Goal: Task Accomplishment & Management: Complete application form

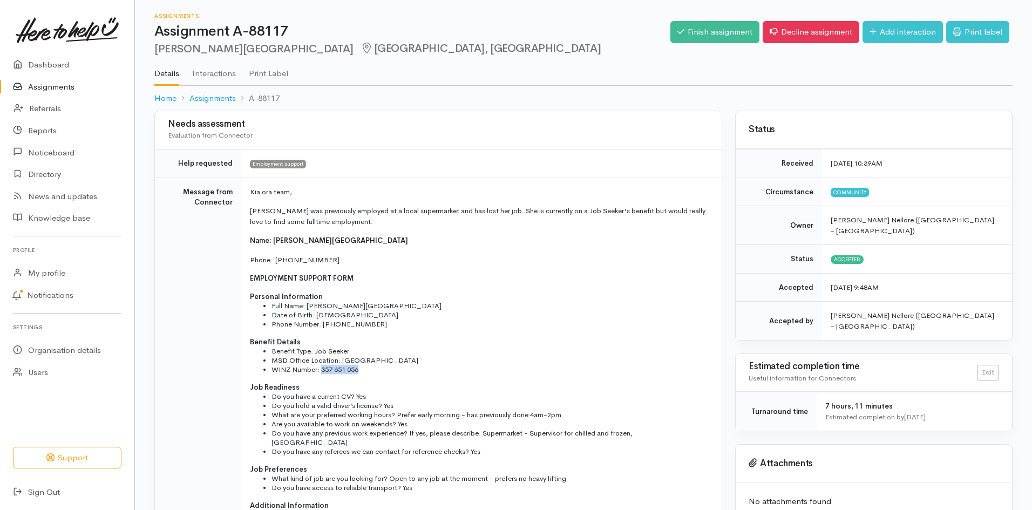
drag, startPoint x: 359, startPoint y: 371, endPoint x: 322, endPoint y: 370, distance: 36.7
click at [322, 370] on li "WINZ Number: 357 651 056" at bounding box center [489, 369] width 437 height 9
copy li "357 651 056"
click at [721, 31] on link "Finish assignment" at bounding box center [714, 32] width 89 height 22
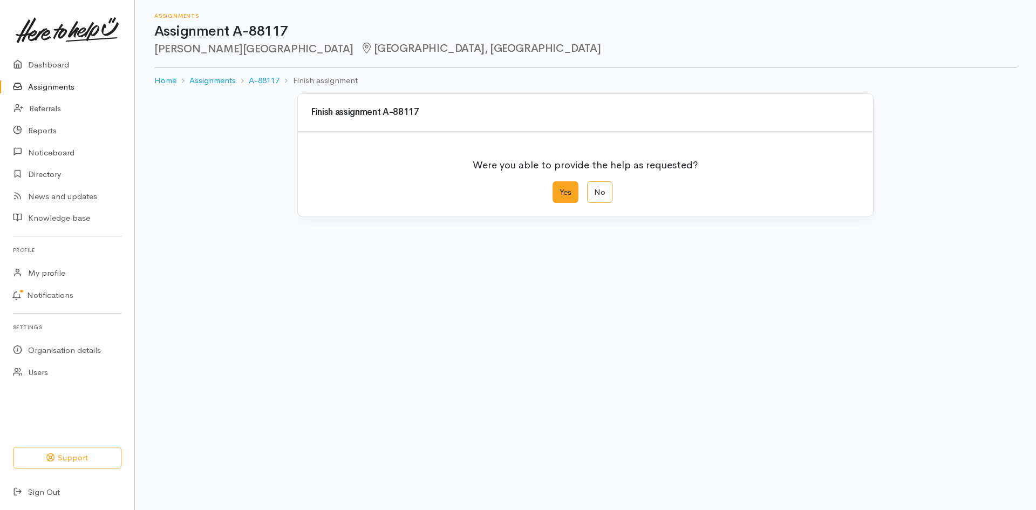
click at [570, 189] on label "Yes" at bounding box center [566, 192] width 26 height 22
click at [560, 188] on input "Yes" at bounding box center [556, 184] width 7 height 7
radio input "true"
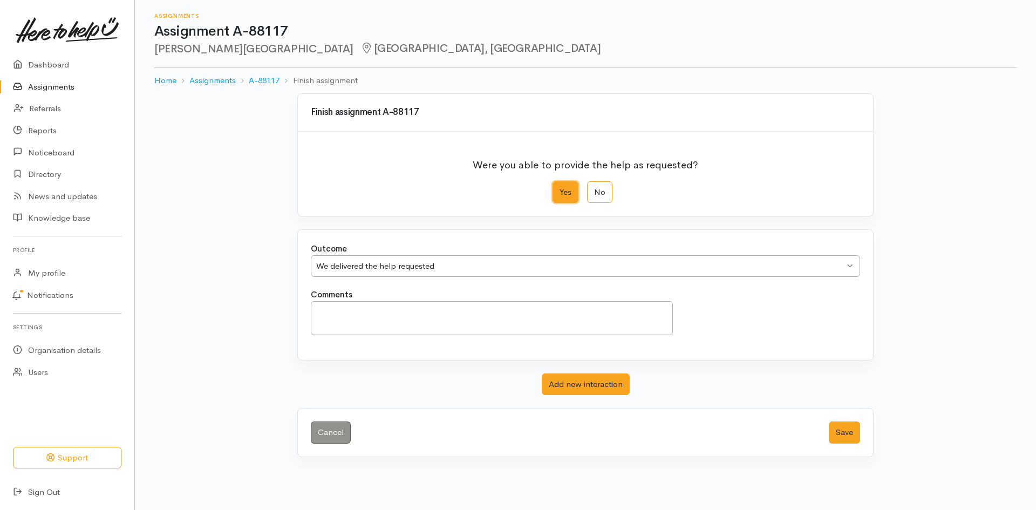
click at [500, 264] on div "We delivered the help requested" at bounding box center [580, 266] width 528 height 12
click at [531, 330] on textarea "Comments" at bounding box center [492, 318] width 362 height 34
type textarea "Meeting with Kelly on Friday"
click at [841, 431] on button "Save" at bounding box center [844, 433] width 31 height 22
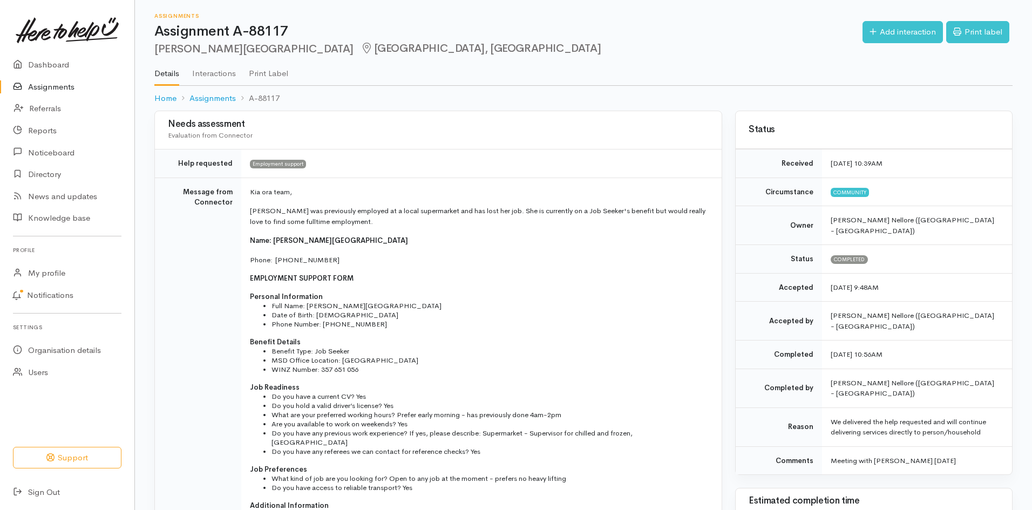
click at [41, 82] on link "Assignments" at bounding box center [67, 87] width 134 height 22
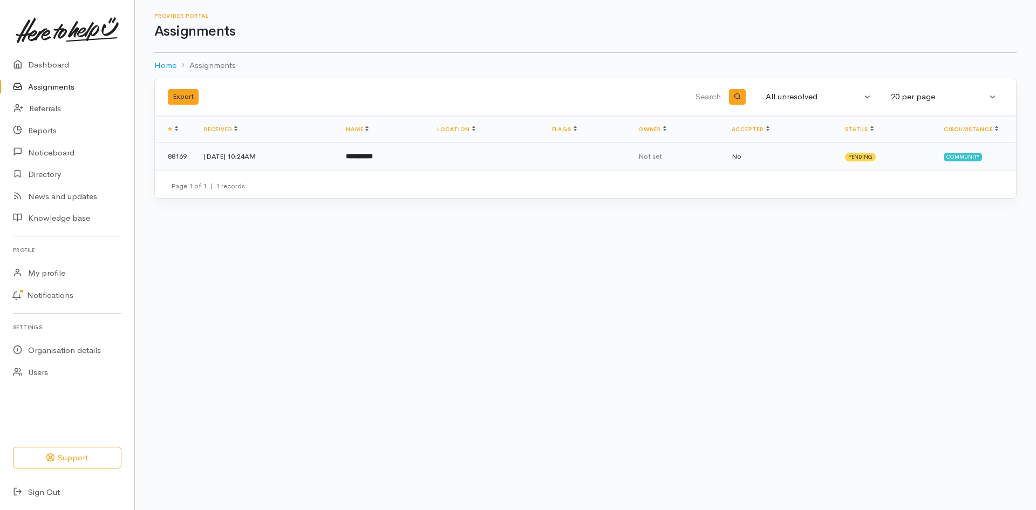
click at [299, 159] on td "[DATE] 10:24AM" at bounding box center [266, 156] width 142 height 28
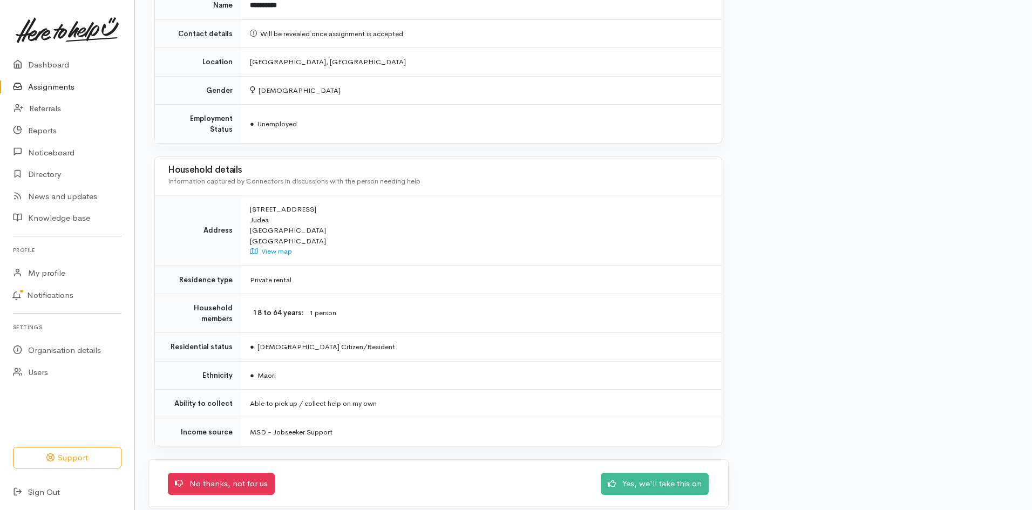
scroll to position [936, 0]
click at [651, 472] on link "Yes, we'll take this on" at bounding box center [655, 482] width 108 height 22
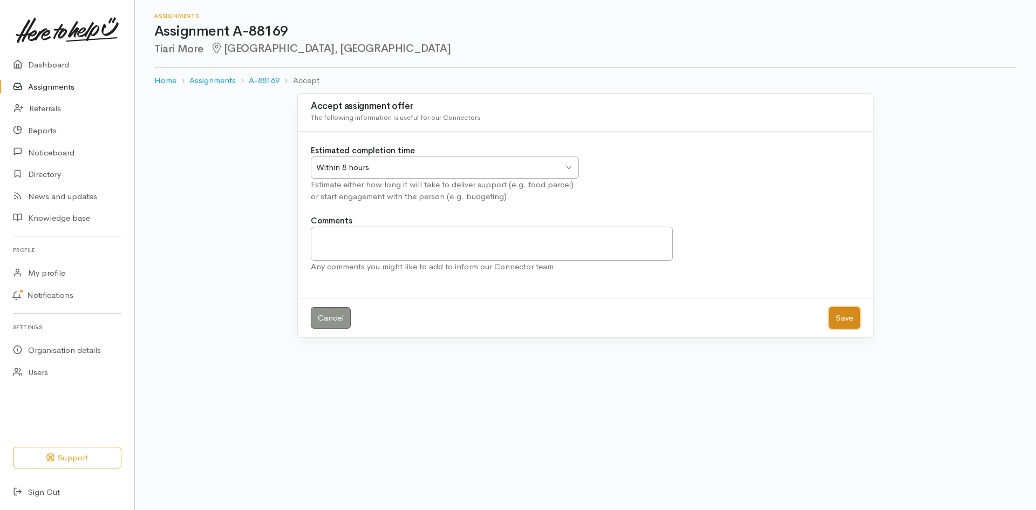
click at [843, 310] on button "Save" at bounding box center [844, 318] width 31 height 22
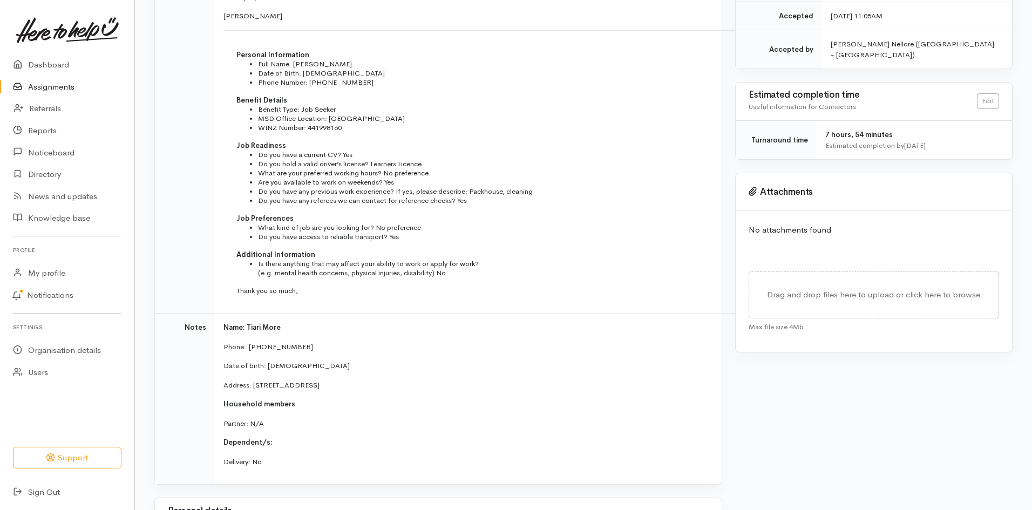
scroll to position [216, 0]
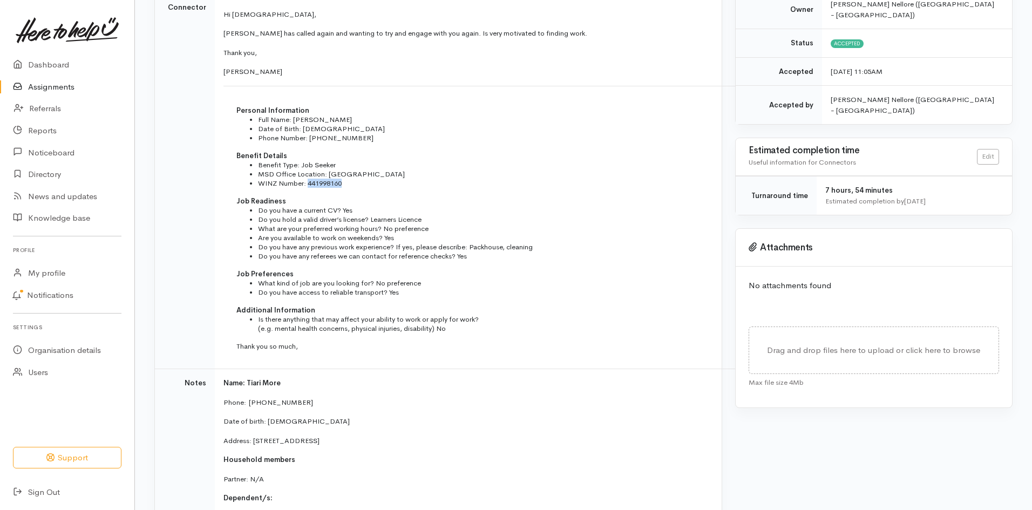
drag, startPoint x: 335, startPoint y: 183, endPoint x: 305, endPoint y: 185, distance: 29.7
click at [305, 185] on li "WINZ Number: 441998160" at bounding box center [495, 183] width 475 height 9
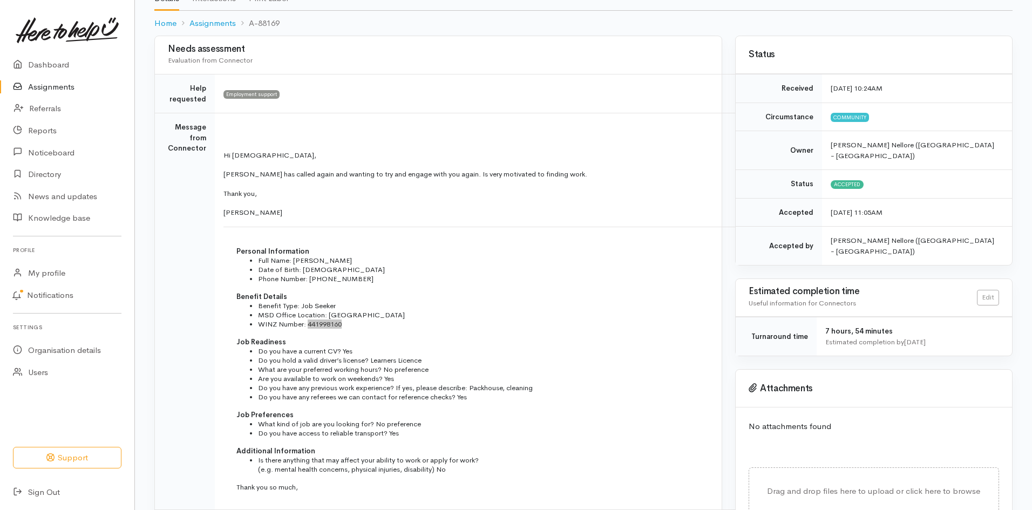
scroll to position [0, 0]
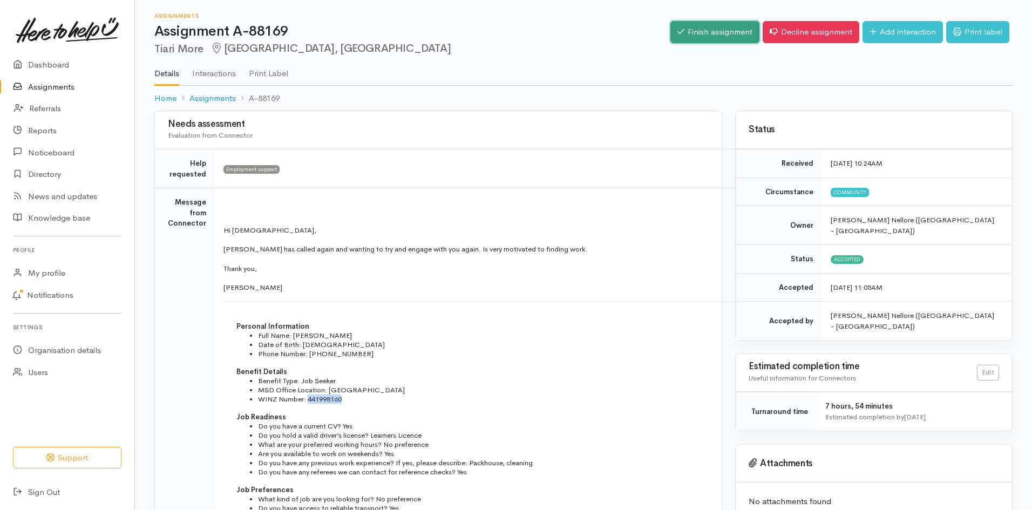
click at [714, 34] on link "Finish assignment" at bounding box center [714, 32] width 89 height 22
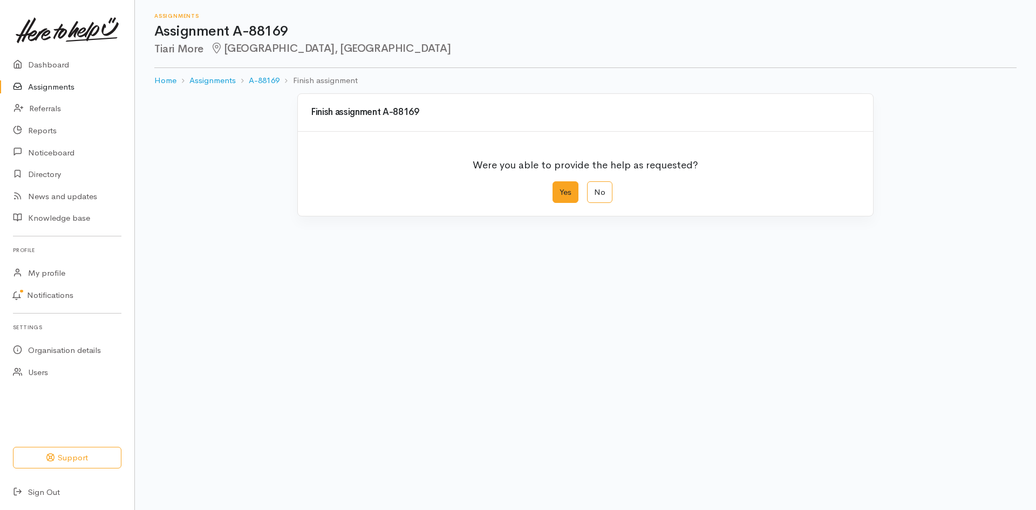
click at [571, 191] on label "Yes" at bounding box center [566, 192] width 26 height 22
click at [560, 188] on input "Yes" at bounding box center [556, 184] width 7 height 7
radio input "true"
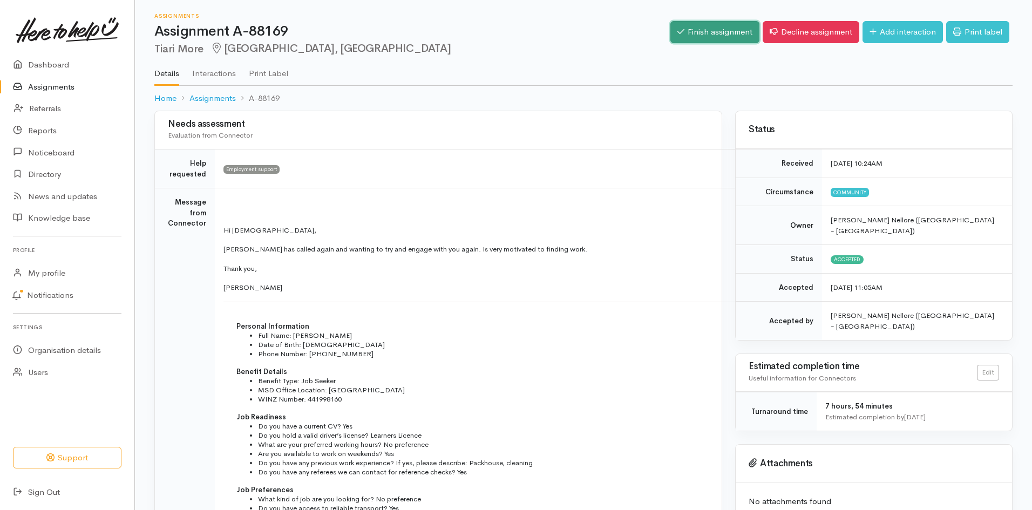
click at [688, 33] on link "Finish assignment" at bounding box center [714, 32] width 89 height 22
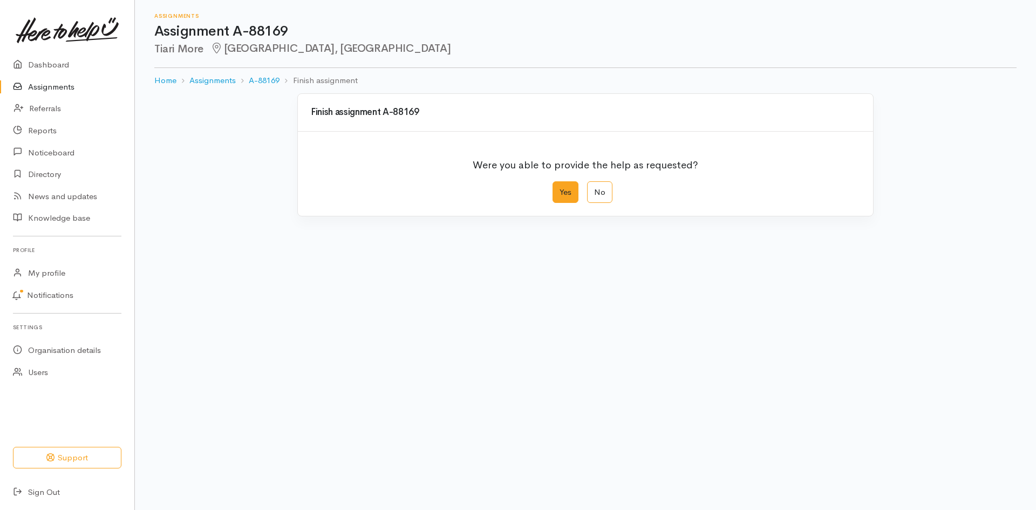
drag, startPoint x: 553, startPoint y: 189, endPoint x: 561, endPoint y: 192, distance: 8.5
click at [553, 189] on label "Yes" at bounding box center [566, 192] width 26 height 22
click at [553, 188] on input "Yes" at bounding box center [556, 184] width 7 height 7
radio input "true"
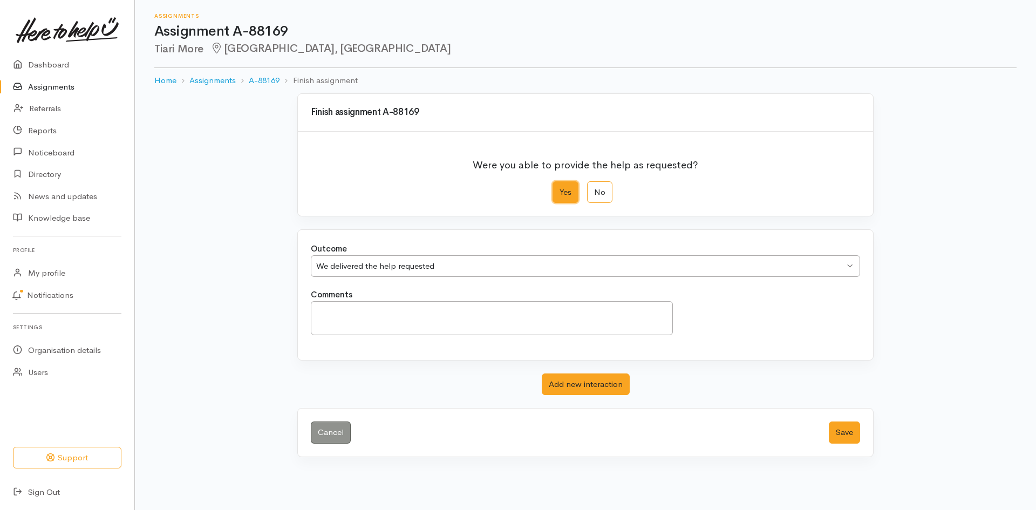
click at [438, 259] on div "We delivered the help requested We delivered the help requested" at bounding box center [585, 266] width 549 height 22
click at [430, 315] on textarea "Comments" at bounding box center [492, 318] width 362 height 34
type textarea "Meeting with Tiari on Friday"
click at [854, 445] on div "Cancel Save" at bounding box center [585, 433] width 575 height 48
click at [851, 431] on button "Save" at bounding box center [844, 433] width 31 height 22
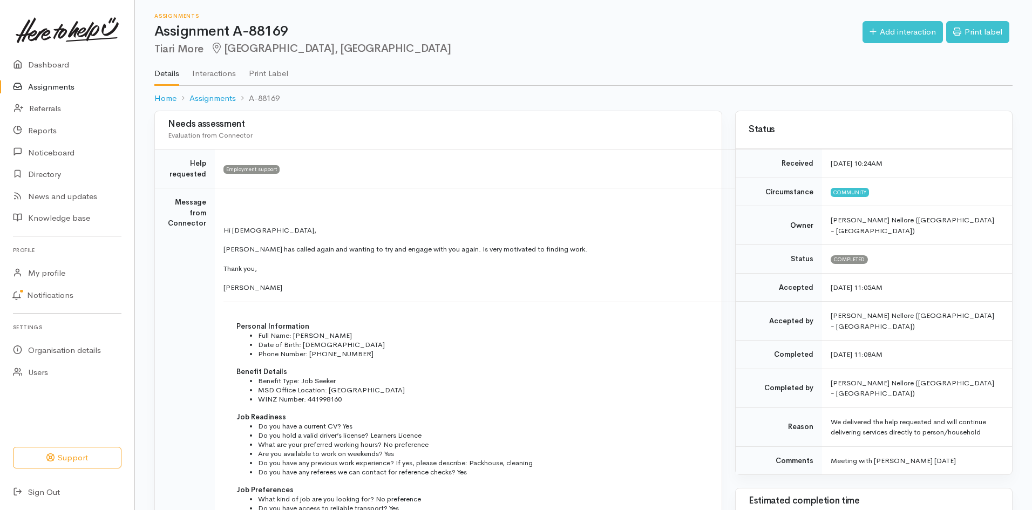
click at [55, 76] on link "Assignments" at bounding box center [67, 87] width 134 height 22
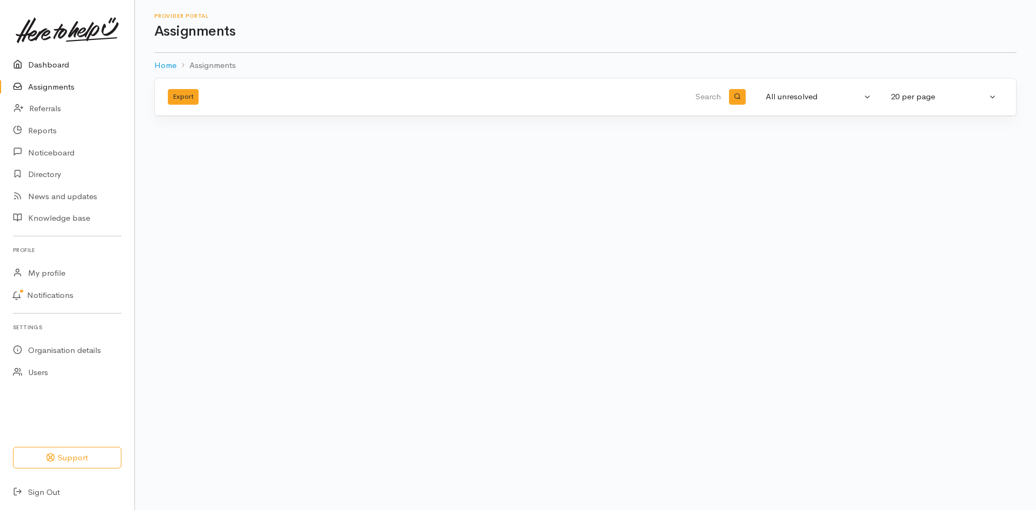
click at [63, 59] on link "Dashboard" at bounding box center [67, 65] width 134 height 22
